Goal: Register for event/course

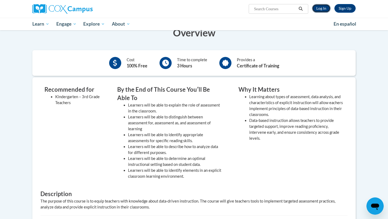
click at [322, 7] on link "Log In" at bounding box center [321, 8] width 19 height 9
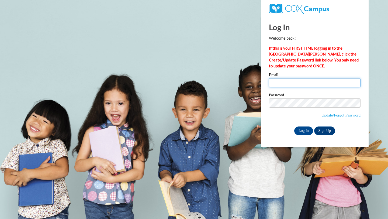
click at [287, 82] on input "Email" at bounding box center [315, 82] width 92 height 9
type input "alopez373@ivytech.edu"
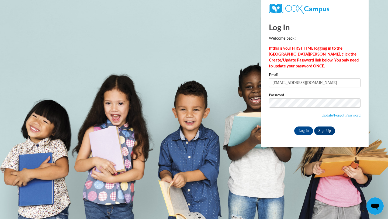
click at [276, 120] on div "Password Update/Forgot Password" at bounding box center [315, 109] width 92 height 32
click at [308, 130] on input "Log In" at bounding box center [303, 130] width 19 height 9
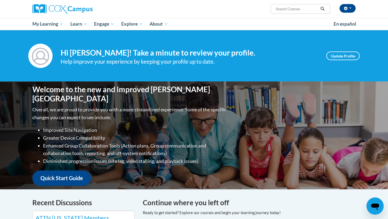
click at [290, 9] on input "Search..." at bounding box center [296, 9] width 43 height 6
type input "data driven"
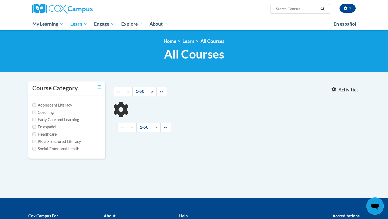
type input "data driven"
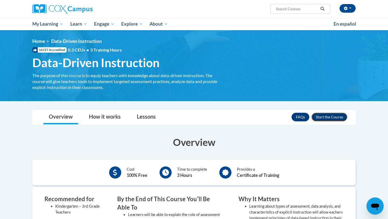
click at [327, 118] on button "Enroll" at bounding box center [329, 117] width 36 height 9
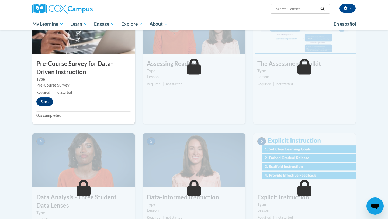
scroll to position [165, 0]
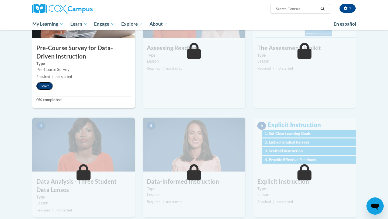
click at [44, 85] on button "Start" at bounding box center [44, 86] width 17 height 9
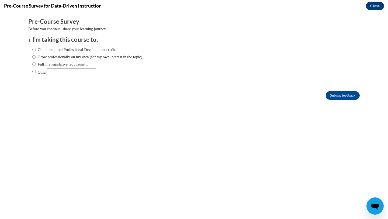
scroll to position [0, 0]
click at [81, 49] on label "Obtain required Professional Development credit." at bounding box center [74, 50] width 84 height 6
click at [36, 49] on input "Obtain required Professional Development credit." at bounding box center [34, 50] width 4 height 6
radio input "true"
click at [330, 96] on input "Submit feedback" at bounding box center [343, 95] width 34 height 9
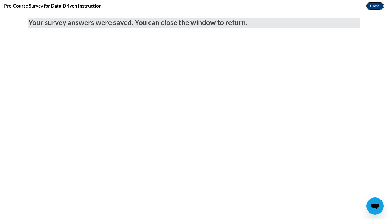
click at [375, 6] on button "Close" at bounding box center [375, 6] width 18 height 9
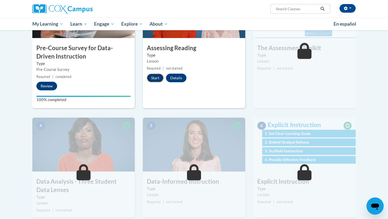
click at [156, 79] on button "Start" at bounding box center [155, 78] width 17 height 9
